Goal: Information Seeking & Learning: Learn about a topic

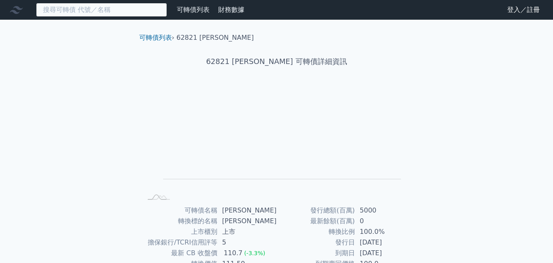
click at [86, 9] on input at bounding box center [101, 10] width 131 height 14
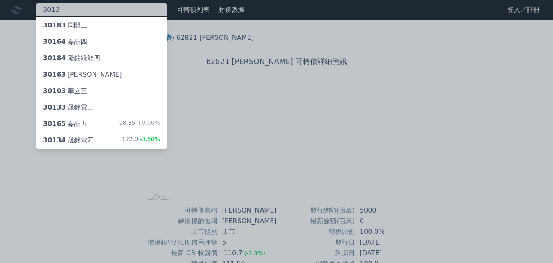
type input "3013"
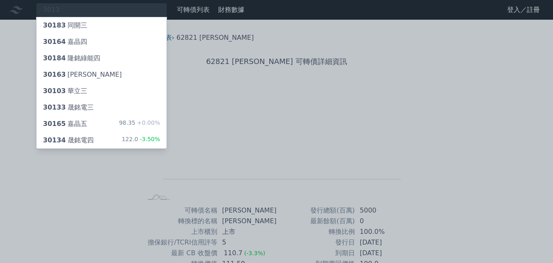
click at [91, 106] on div "30133 晟銘電三" at bounding box center [101, 107] width 130 height 16
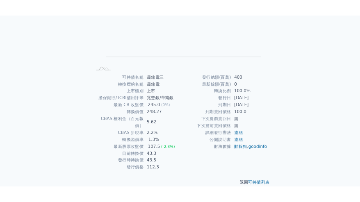
scroll to position [117, 0]
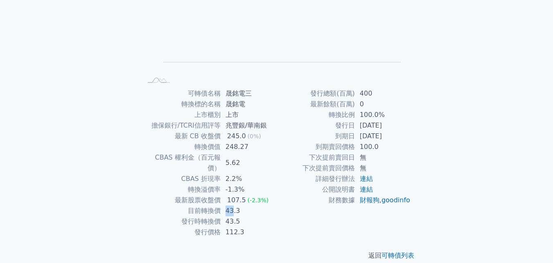
drag, startPoint x: 224, startPoint y: 202, endPoint x: 234, endPoint y: 202, distance: 9.8
click at [234, 205] on td "43.3" at bounding box center [249, 210] width 56 height 11
click at [239, 205] on td "43.3" at bounding box center [249, 210] width 56 height 11
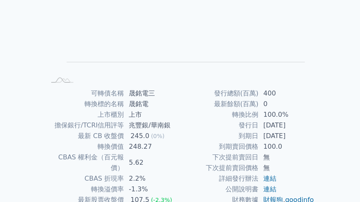
click at [116, 152] on td "CBAS 權利金（百元報價）" at bounding box center [84, 162] width 78 height 21
drag, startPoint x: 95, startPoint y: 148, endPoint x: 163, endPoint y: 147, distance: 67.6
click at [163, 147] on tr "轉換價值 248.27" at bounding box center [112, 146] width 134 height 11
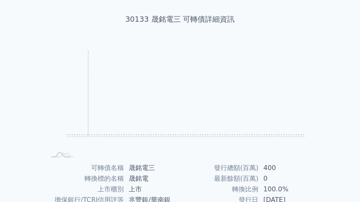
scroll to position [0, 0]
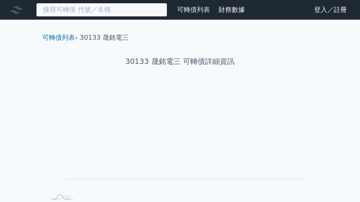
click at [109, 12] on input at bounding box center [101, 10] width 131 height 14
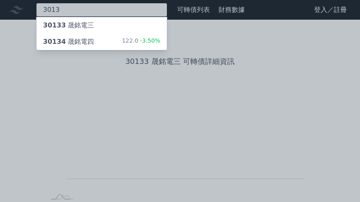
type input "3013"
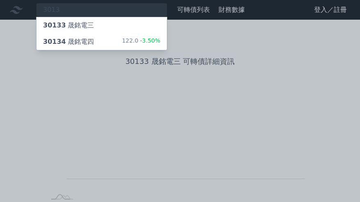
click at [94, 41] on div "30134 晟銘電四 122.0 -3.50%" at bounding box center [101, 42] width 130 height 16
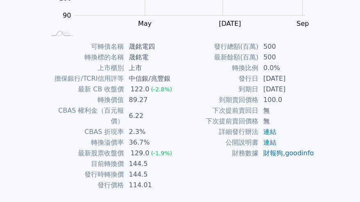
scroll to position [164, 0]
drag, startPoint x: 130, startPoint y: 102, endPoint x: 147, endPoint y: 102, distance: 17.2
click at [147, 102] on td "89.27" at bounding box center [152, 99] width 56 height 11
click at [93, 98] on td "轉換價值" at bounding box center [84, 99] width 78 height 11
drag, startPoint x: 132, startPoint y: 154, endPoint x: 147, endPoint y: 154, distance: 15.6
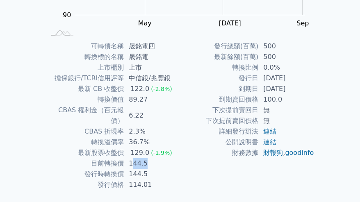
click at [147, 158] on td "144.5" at bounding box center [152, 163] width 56 height 11
drag, startPoint x: 126, startPoint y: 100, endPoint x: 148, endPoint y: 100, distance: 22.1
click at [148, 100] on td "89.27" at bounding box center [152, 99] width 56 height 11
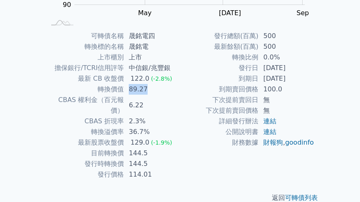
scroll to position [177, 0]
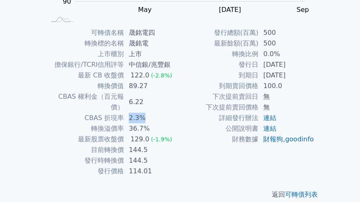
drag, startPoint x: 130, startPoint y: 108, endPoint x: 162, endPoint y: 108, distance: 32.0
click at [162, 113] on td "2.3%" at bounding box center [152, 118] width 56 height 11
drag, startPoint x: 131, startPoint y: 120, endPoint x: 171, endPoint y: 120, distance: 40.6
click at [171, 123] on td "36.7%" at bounding box center [152, 128] width 56 height 11
drag, startPoint x: 131, startPoint y: 75, endPoint x: 154, endPoint y: 75, distance: 22.9
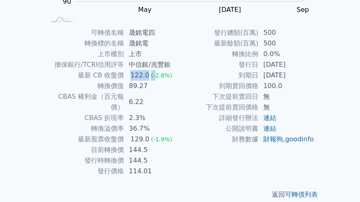
click at [154, 75] on td "122.0 (-2.8%)" at bounding box center [152, 75] width 56 height 11
